Goal: Transaction & Acquisition: Purchase product/service

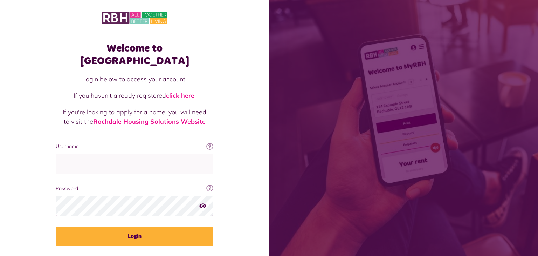
click at [64, 153] on input "Username" at bounding box center [135, 163] width 158 height 21
type input "**********"
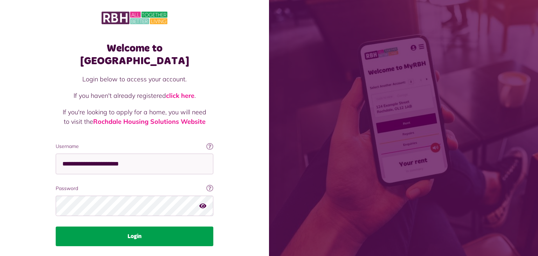
click at [144, 228] on button "Login" at bounding box center [135, 236] width 158 height 20
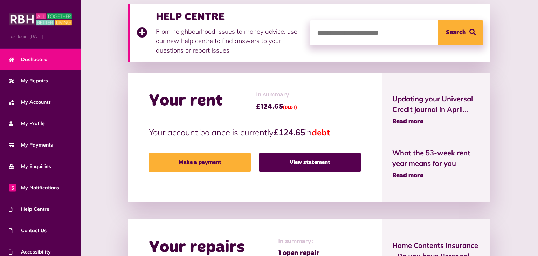
scroll to position [93, 0]
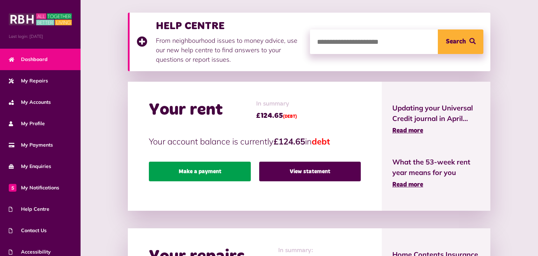
click at [216, 174] on link "Make a payment" at bounding box center [200, 171] width 102 height 20
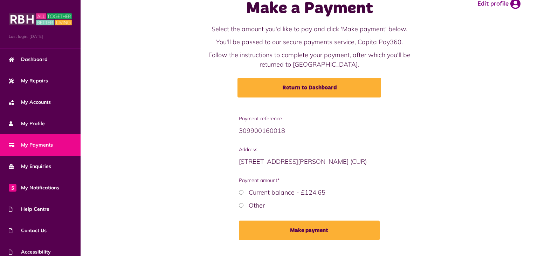
scroll to position [35, 0]
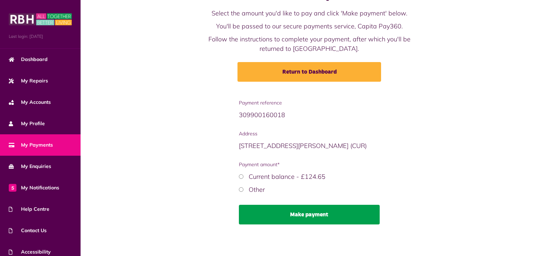
click at [329, 216] on button "Make payment" at bounding box center [309, 214] width 141 height 20
